Goal: Information Seeking & Learning: Learn about a topic

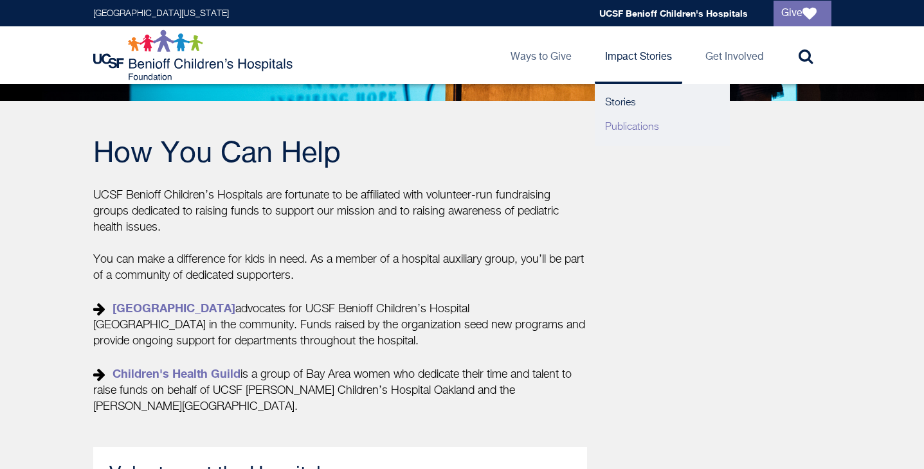
scroll to position [409, 0]
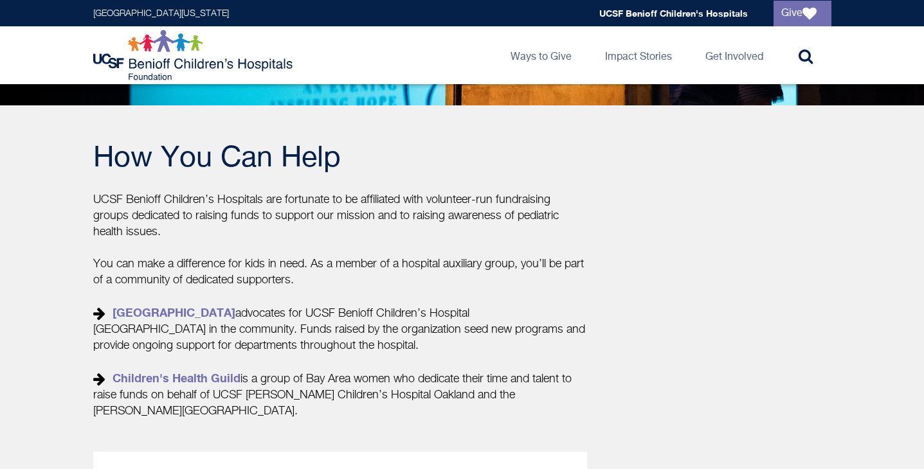
click at [770, 205] on div "How You Can Help UCSF Benioff Children’s Hospitals are fortunate to be affiliat…" at bounding box center [462, 378] width 761 height 468
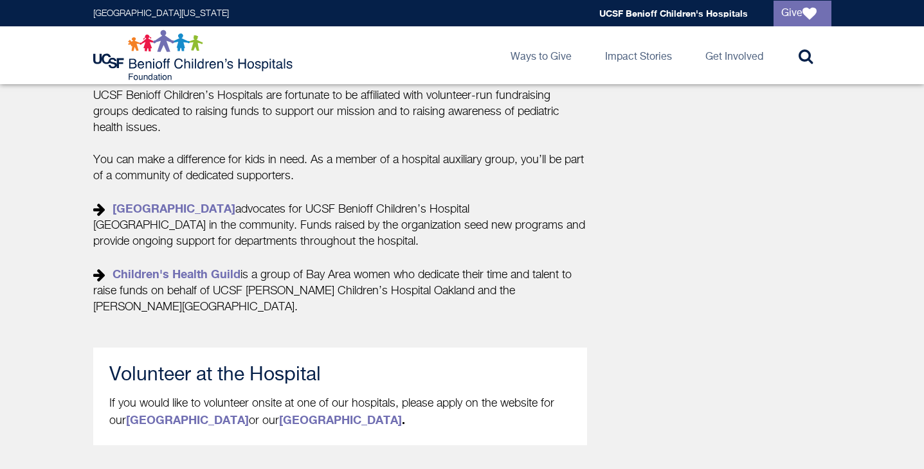
scroll to position [524, 0]
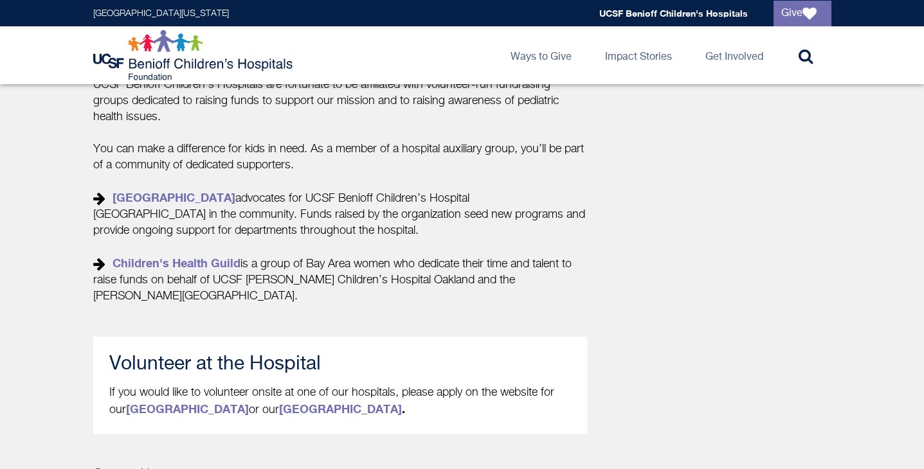
click at [85, 197] on div "How You Can Help UCSF Benioff Children’s Hospitals are fortunate to be affiliat…" at bounding box center [462, 263] width 761 height 468
drag, startPoint x: 85, startPoint y: 197, endPoint x: 274, endPoint y: 220, distance: 191.0
click at [274, 220] on div "How You Can Help UCSF Benioff Children’s Hospitals are fortunate to be affiliat…" at bounding box center [462, 263] width 761 height 468
click at [292, 229] on p "You can make a difference for kids in need. As a member of a hospital auxiliary…" at bounding box center [340, 222] width 494 height 163
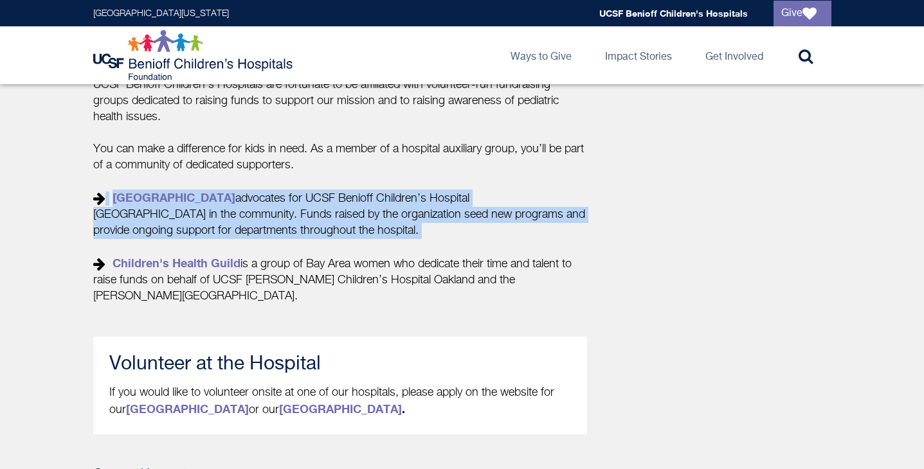
drag, startPoint x: 292, startPoint y: 229, endPoint x: 90, endPoint y: 197, distance: 205.1
click at [90, 197] on div "How You Can Help UCSF Benioff Children’s Hospitals are fortunate to be affiliat…" at bounding box center [349, 263] width 524 height 468
copy p "Children's Hospital Branches advocates for UCSF Benioff Children’s Hospital Oak…"
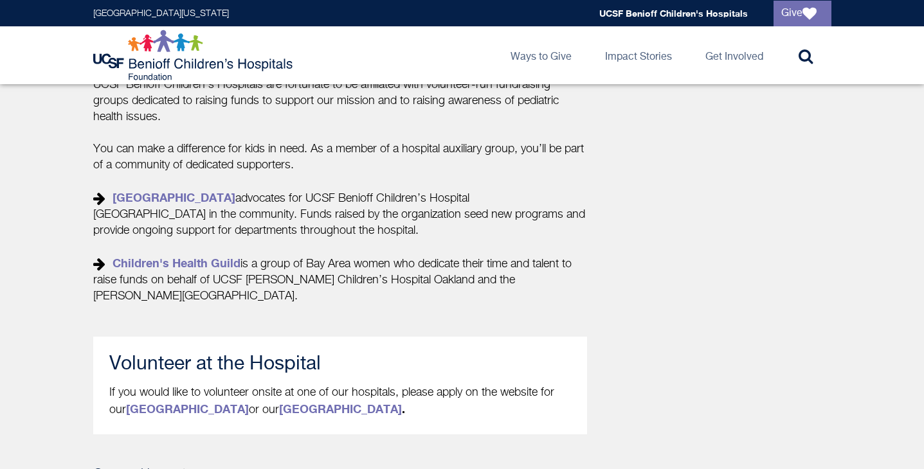
click at [299, 305] on div "How You Can Help UCSF Benioff Children’s Hospitals are fortunate to be affiliat…" at bounding box center [349, 263] width 513 height 468
click at [224, 302] on p "You can make a difference for kids in need. As a member of a hospital auxiliary…" at bounding box center [340, 222] width 494 height 163
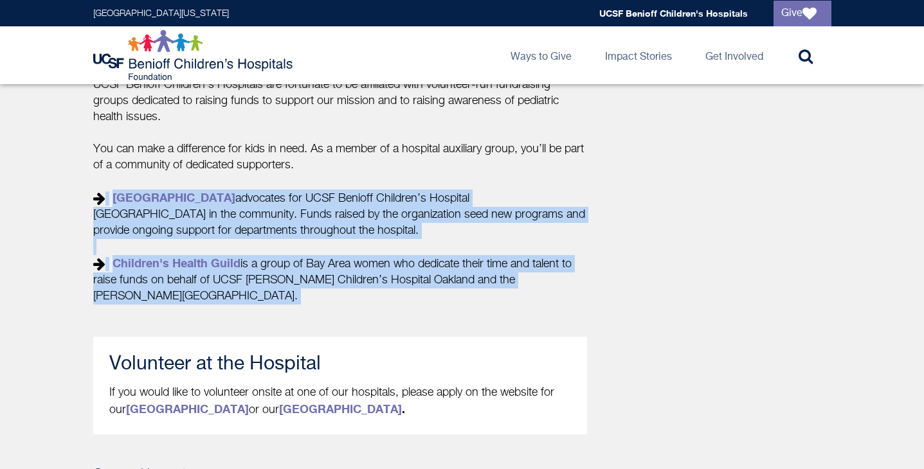
drag, startPoint x: 224, startPoint y: 302, endPoint x: 104, endPoint y: 202, distance: 156.5
click at [104, 202] on p "You can make a difference for kids in need. As a member of a hospital auxiliary…" at bounding box center [340, 222] width 494 height 163
copy div "Children's Hospital Branches advocates for UCSF Benioff Children’s Hospital Oak…"
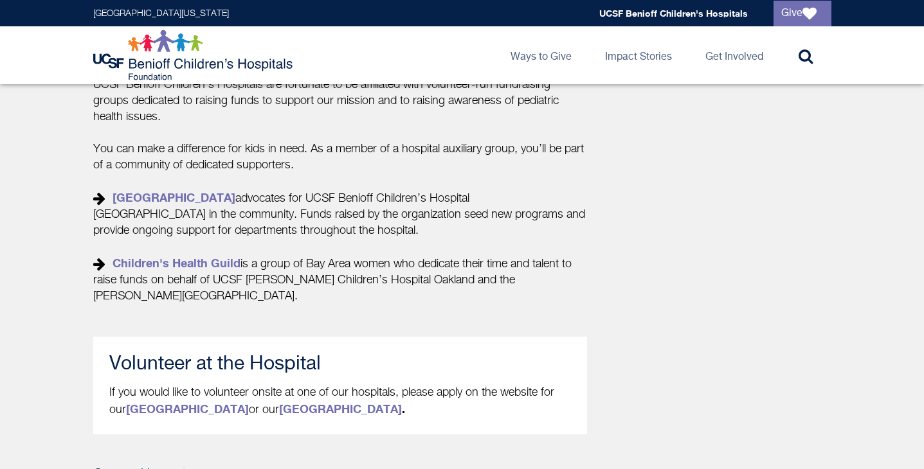
click at [341, 244] on p "You can make a difference for kids in need. As a member of a hospital auxiliary…" at bounding box center [340, 222] width 494 height 163
